Goal: Find specific page/section: Find specific page/section

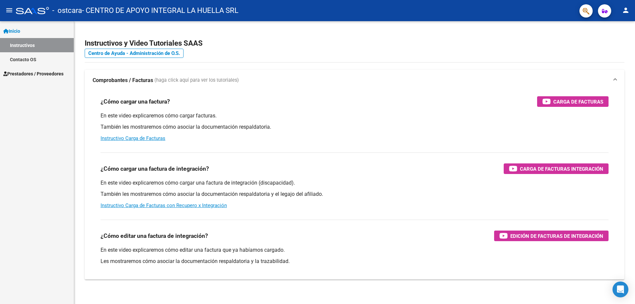
click at [35, 60] on link "Contacto OS" at bounding box center [37, 59] width 74 height 14
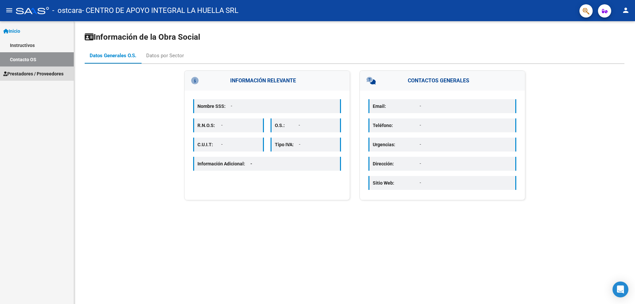
click at [35, 78] on link "Prestadores / Proveedores" at bounding box center [37, 73] width 74 height 14
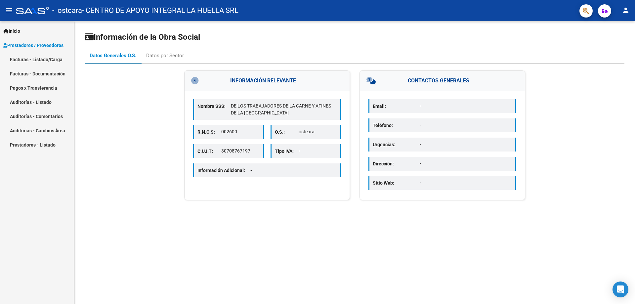
click at [44, 61] on link "Facturas - Listado/Carga" at bounding box center [37, 59] width 74 height 14
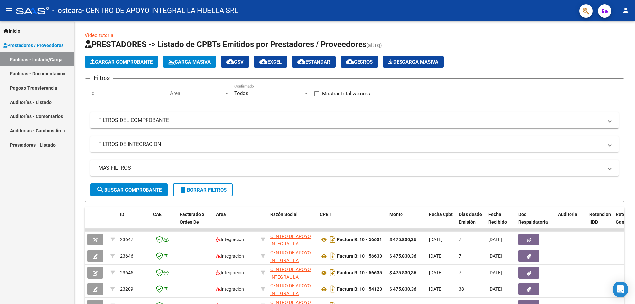
click at [40, 75] on link "Facturas - Documentación" at bounding box center [37, 73] width 74 height 14
